Goal: Navigation & Orientation: Find specific page/section

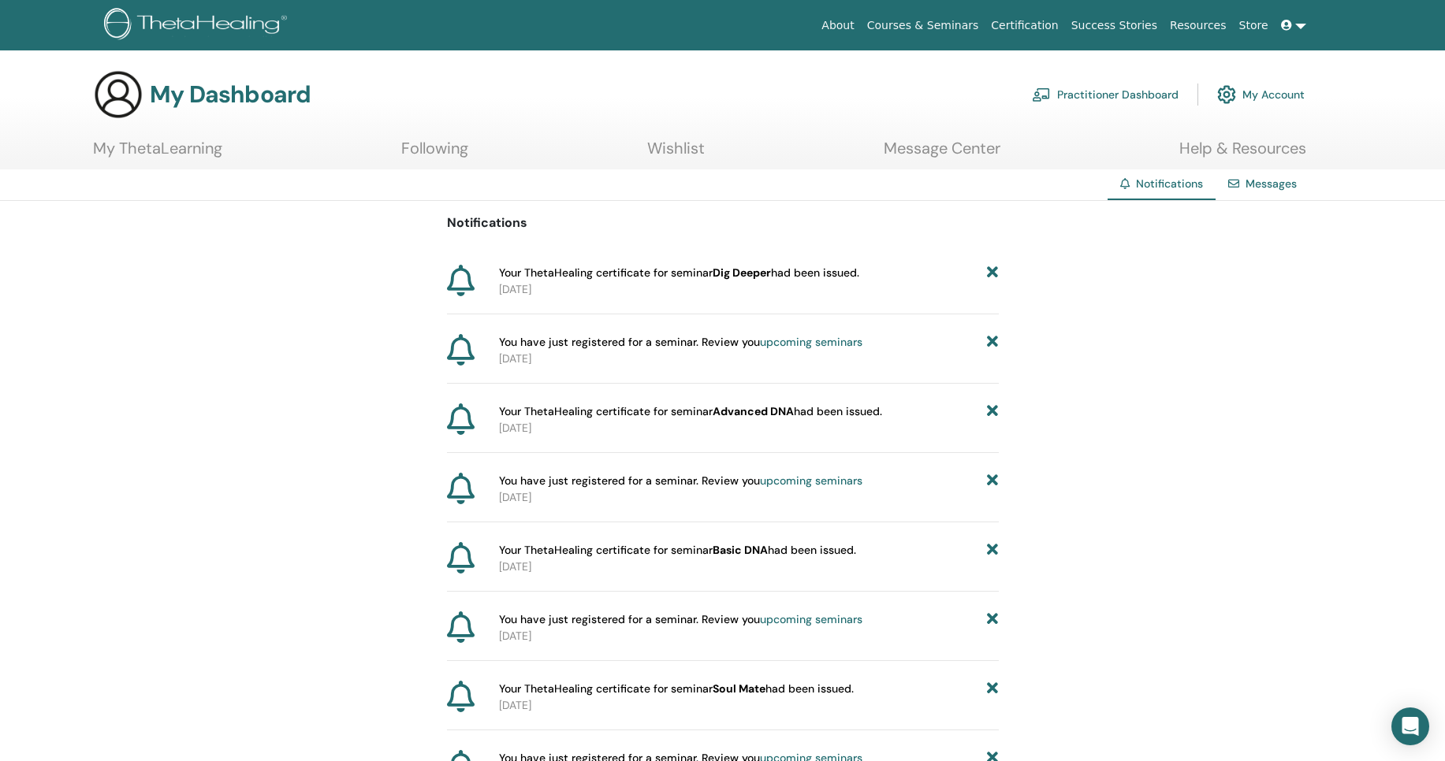
click at [980, 159] on link "Message Center" at bounding box center [941, 154] width 117 height 31
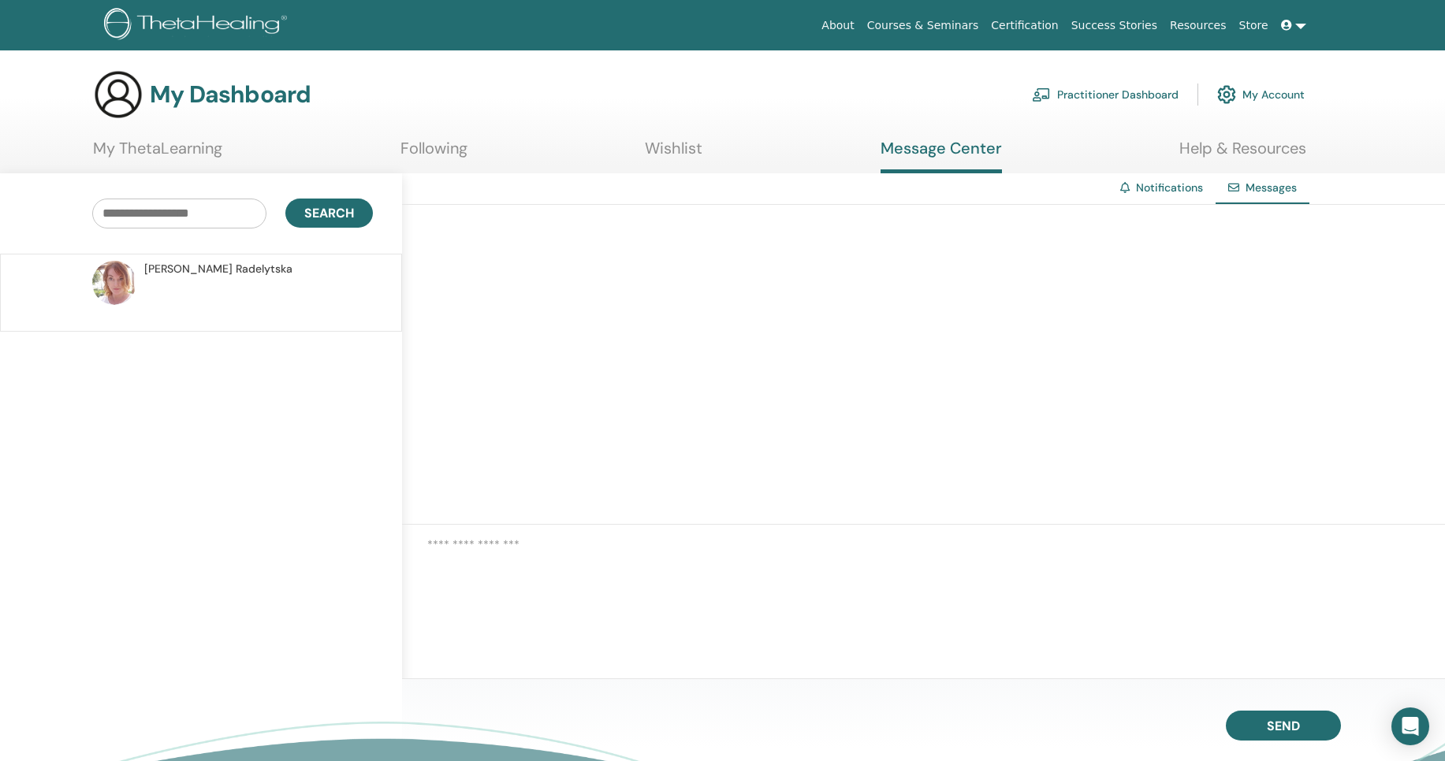
click at [199, 155] on link "My ThetaLearning" at bounding box center [157, 154] width 129 height 31
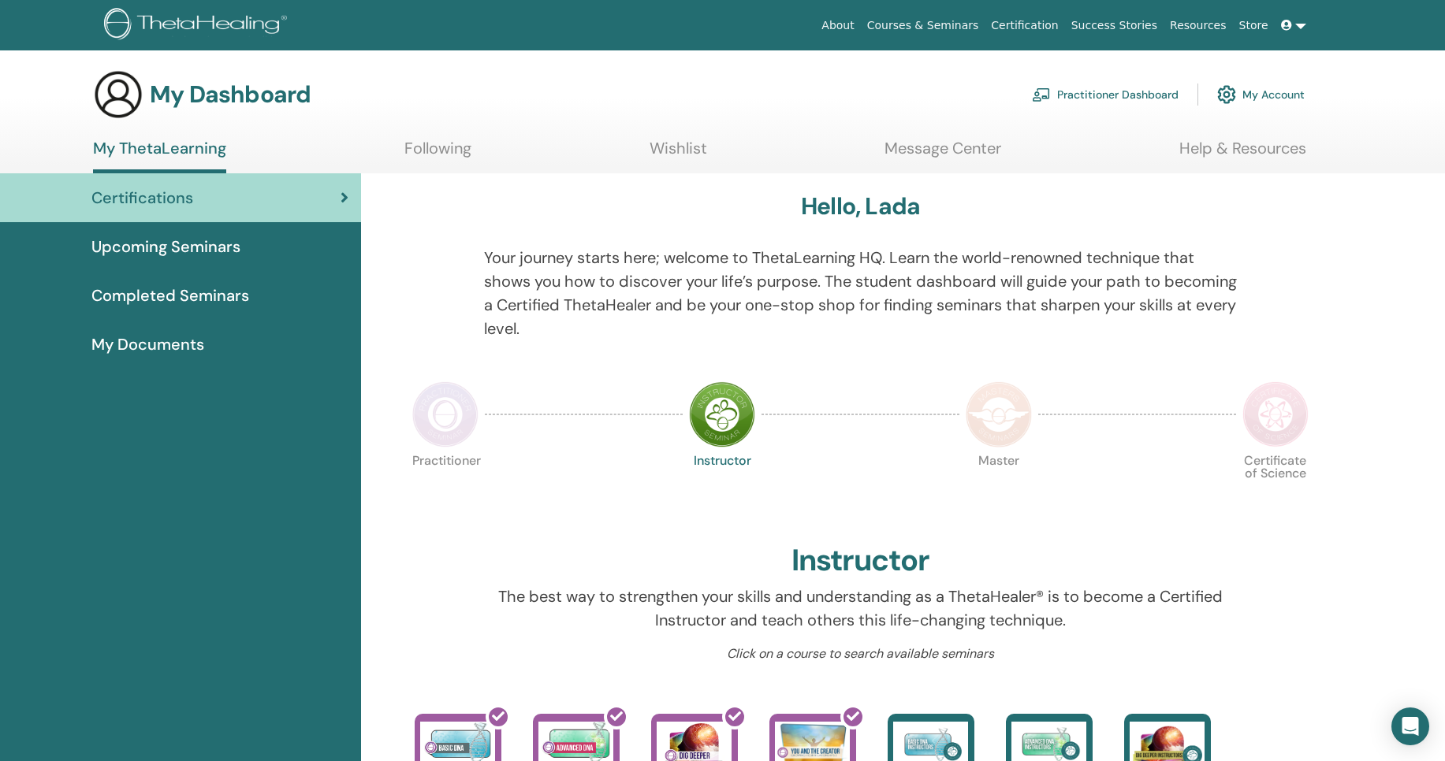
click at [218, 302] on span "Completed Seminars" at bounding box center [170, 296] width 158 height 24
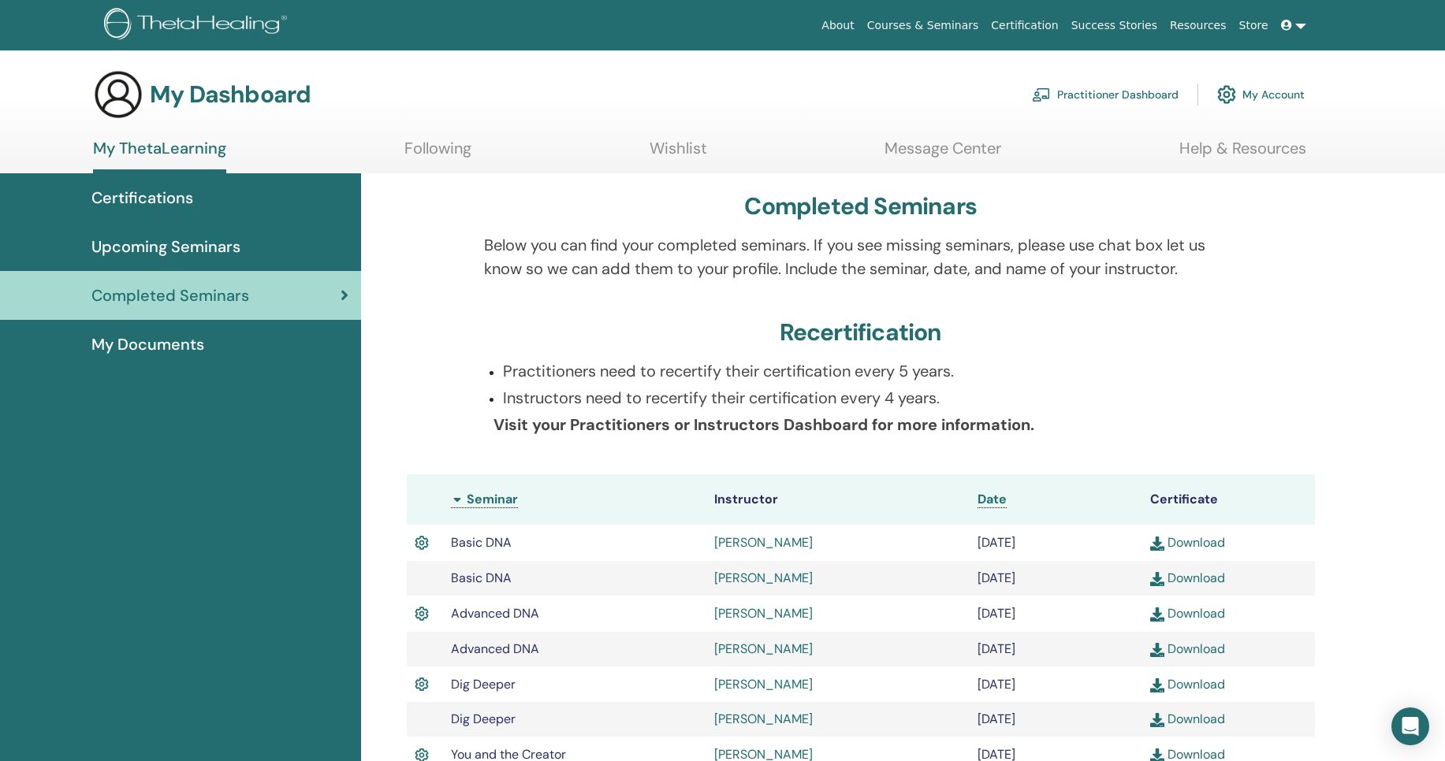
click at [1302, 24] on link at bounding box center [1293, 25] width 38 height 29
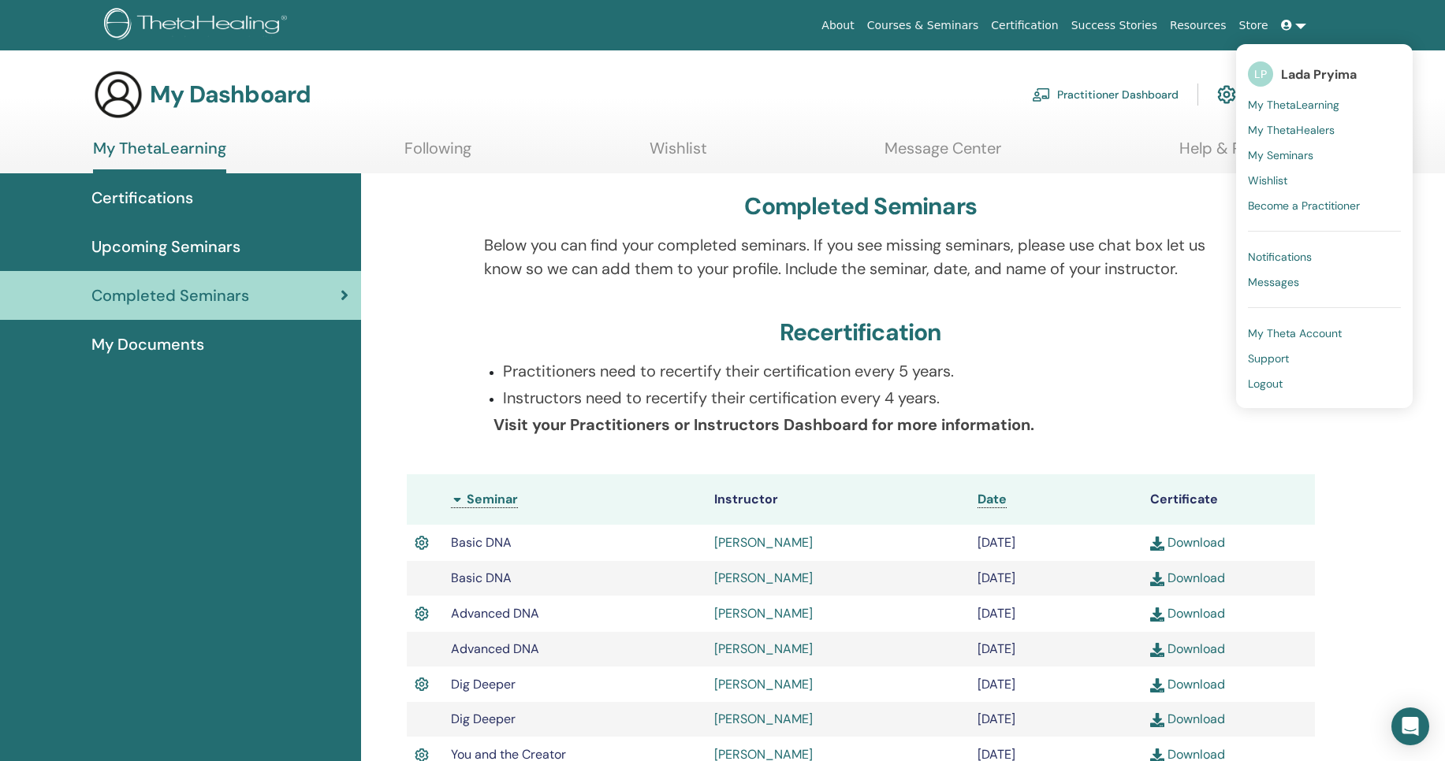
click at [581, 184] on div "Completed Seminars Below you can find your completed seminars. If you see missi…" at bounding box center [861, 582] width 946 height 818
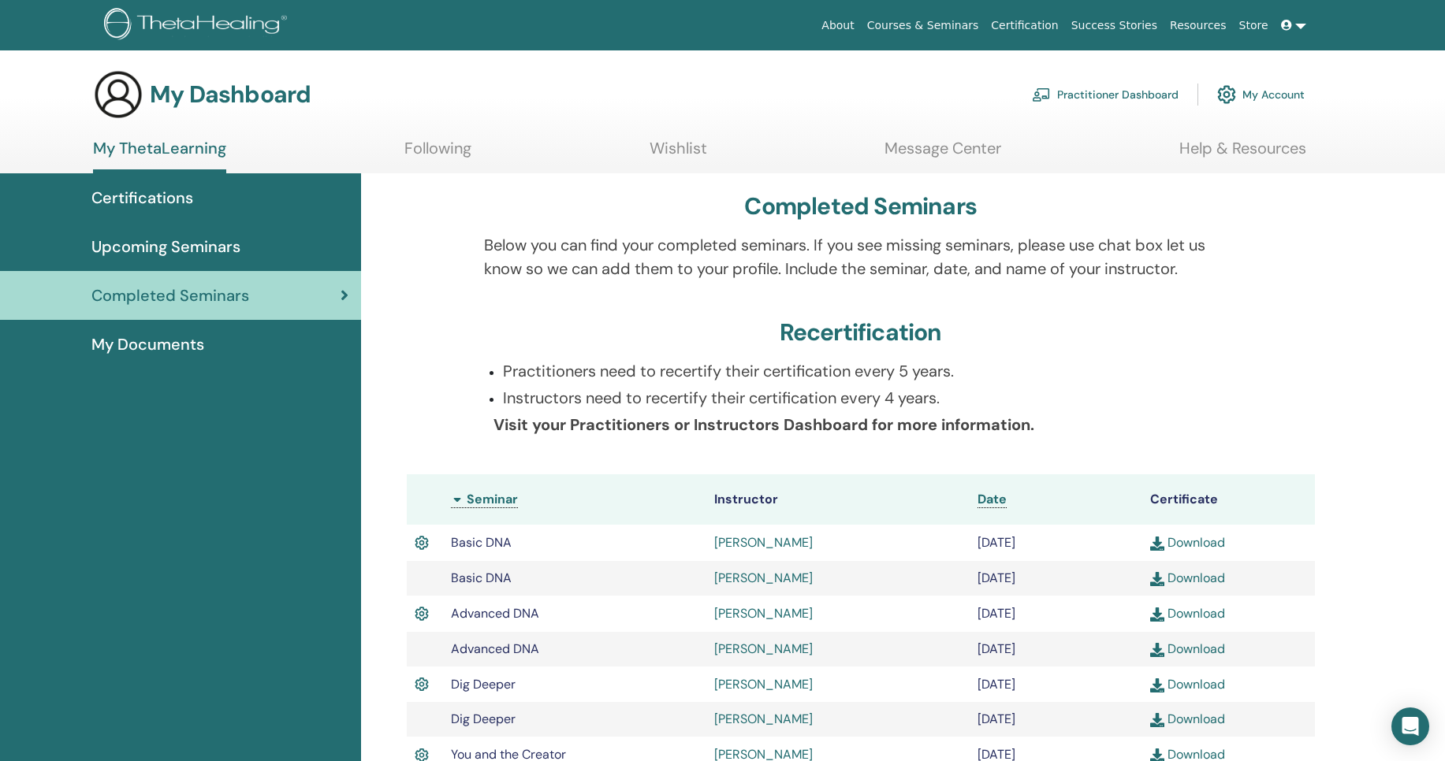
click at [943, 24] on link "Courses & Seminars" at bounding box center [923, 25] width 125 height 29
